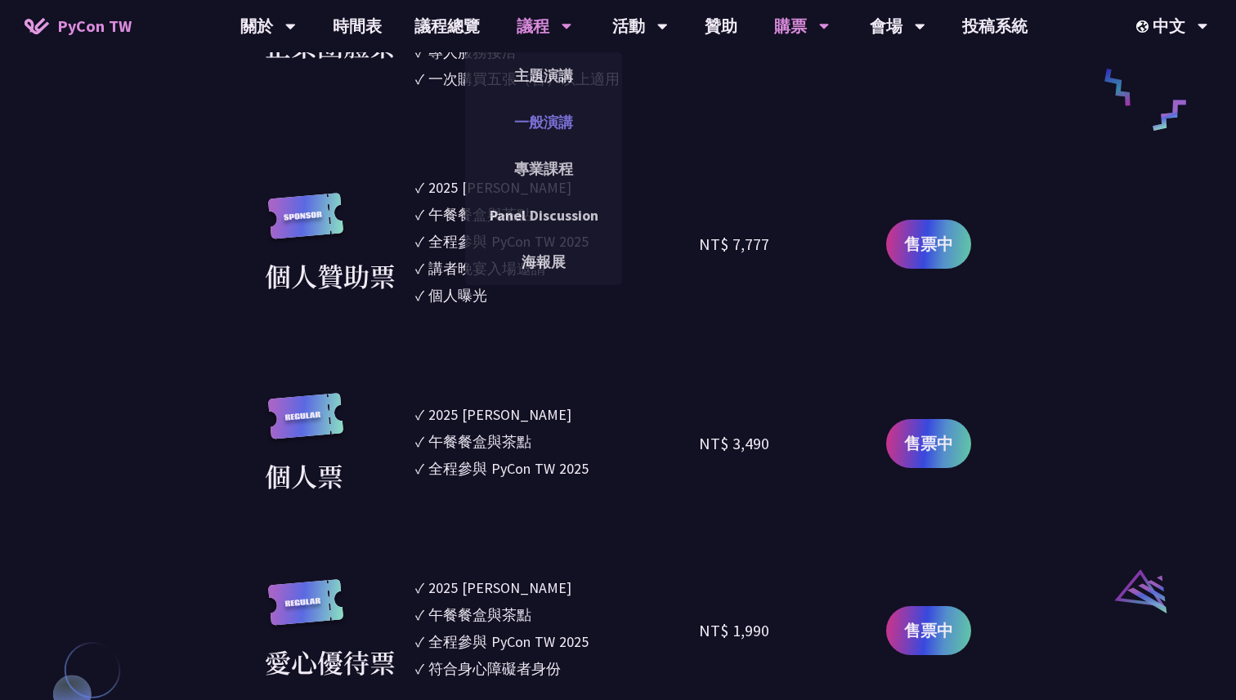
click at [548, 132] on link "一般演講" at bounding box center [543, 122] width 157 height 38
click at [560, 129] on link "一般演講" at bounding box center [543, 122] width 157 height 38
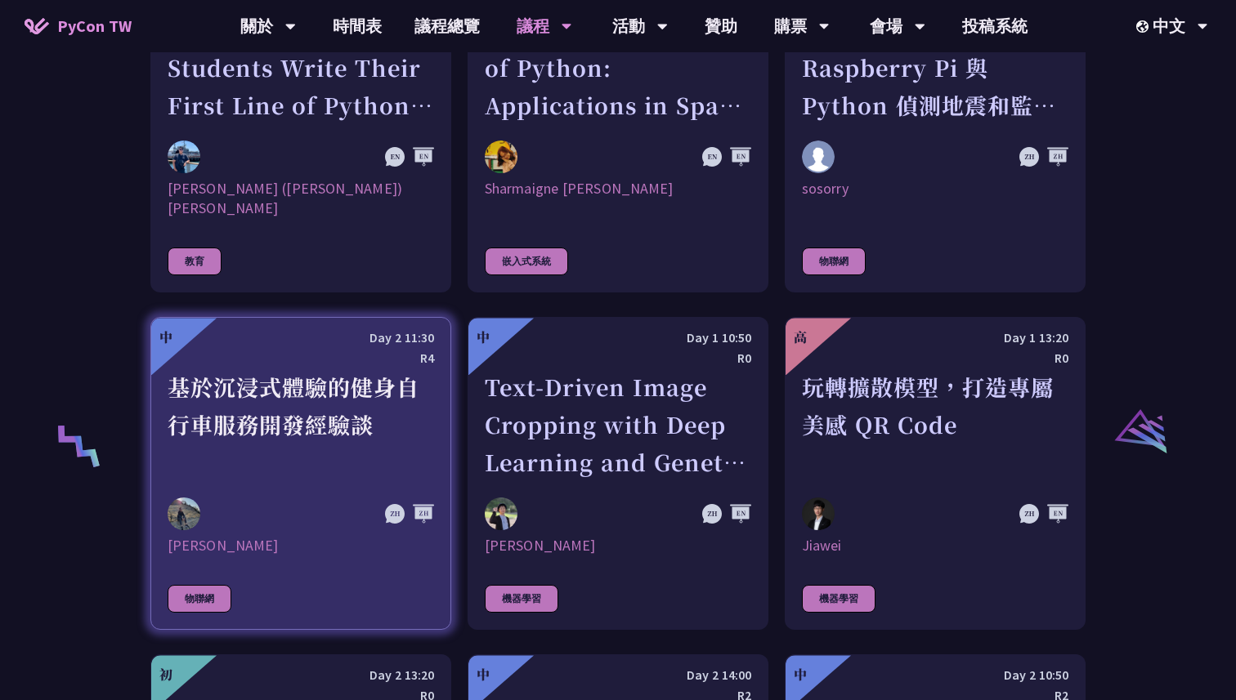
scroll to position [2982, 0]
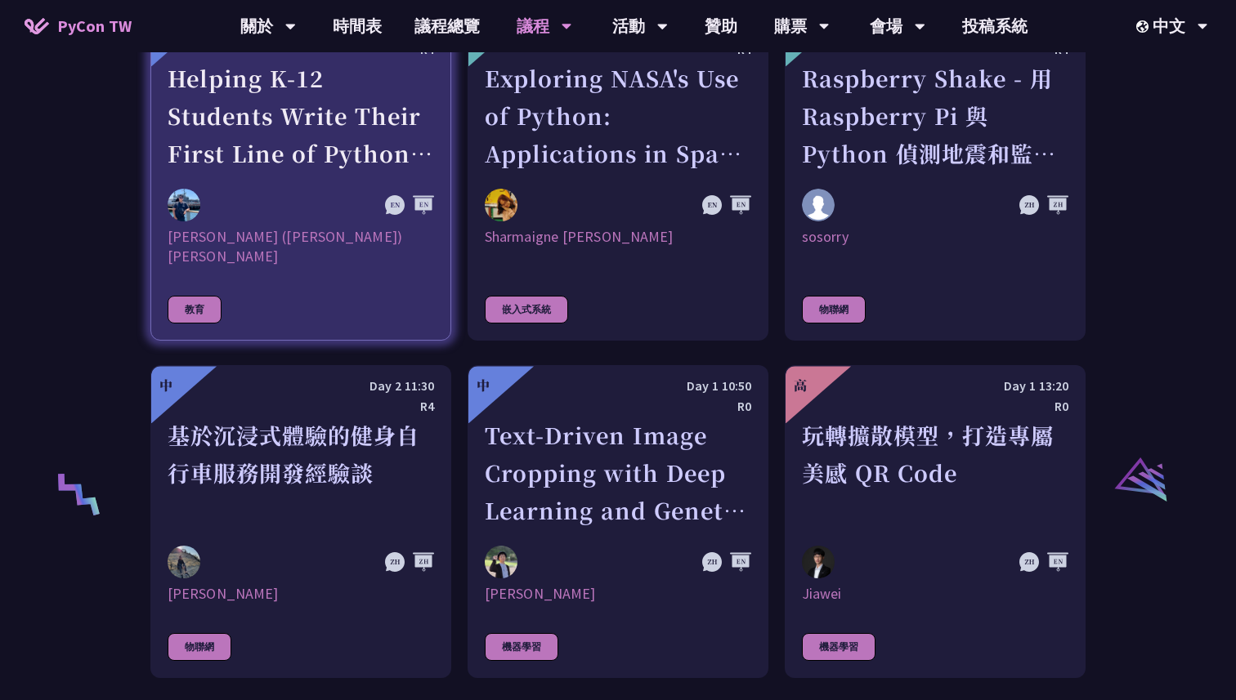
click at [304, 174] on link "中 Day 1 11:15 R4 Helping K-12 Students Write Their First Line of Python: Buildi…" at bounding box center [300, 174] width 301 height 333
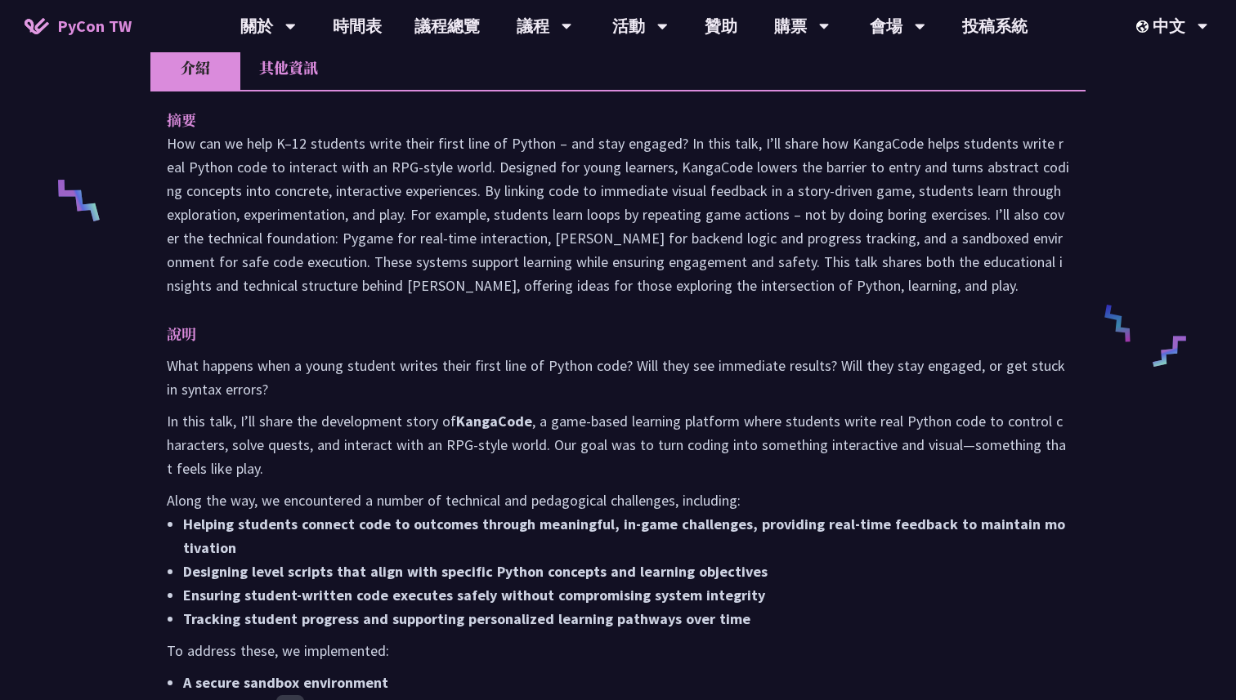
scroll to position [574, 0]
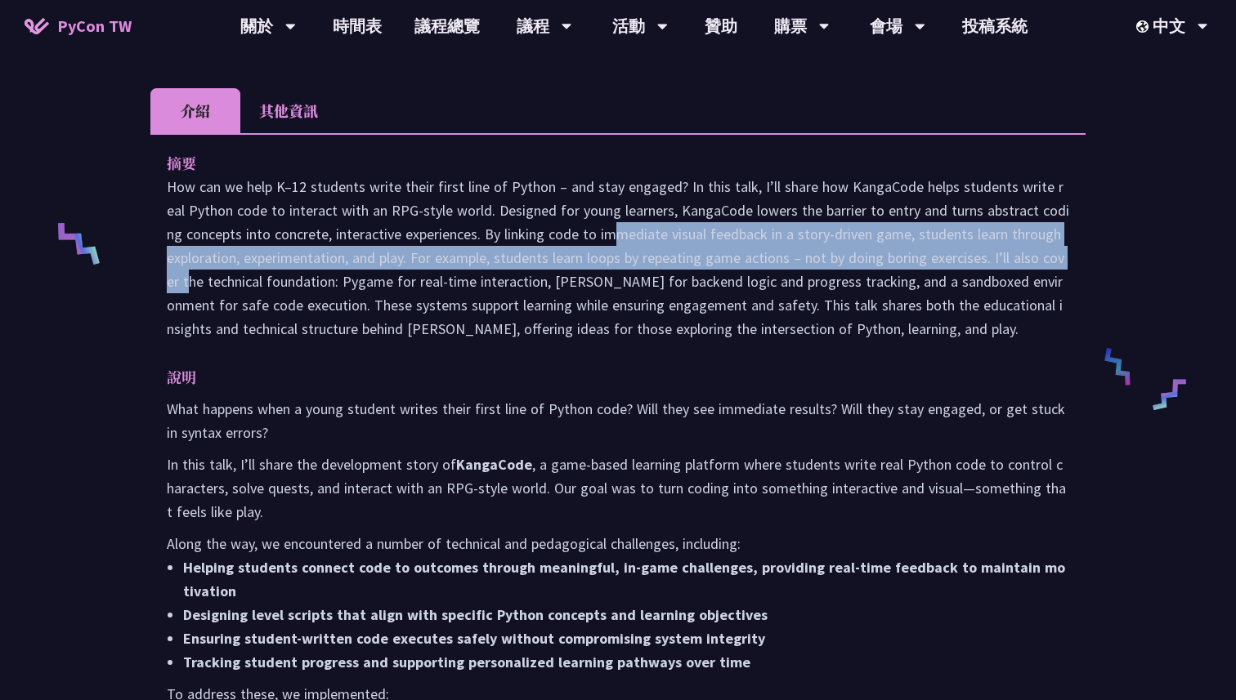
drag, startPoint x: 966, startPoint y: 235, endPoint x: 467, endPoint y: 211, distance: 499.1
click at [467, 211] on p at bounding box center [618, 258] width 902 height 166
copy p "By linking code to immediate visual feedback in a story-driven game, students l…"
